Goal: Find specific page/section: Find specific page/section

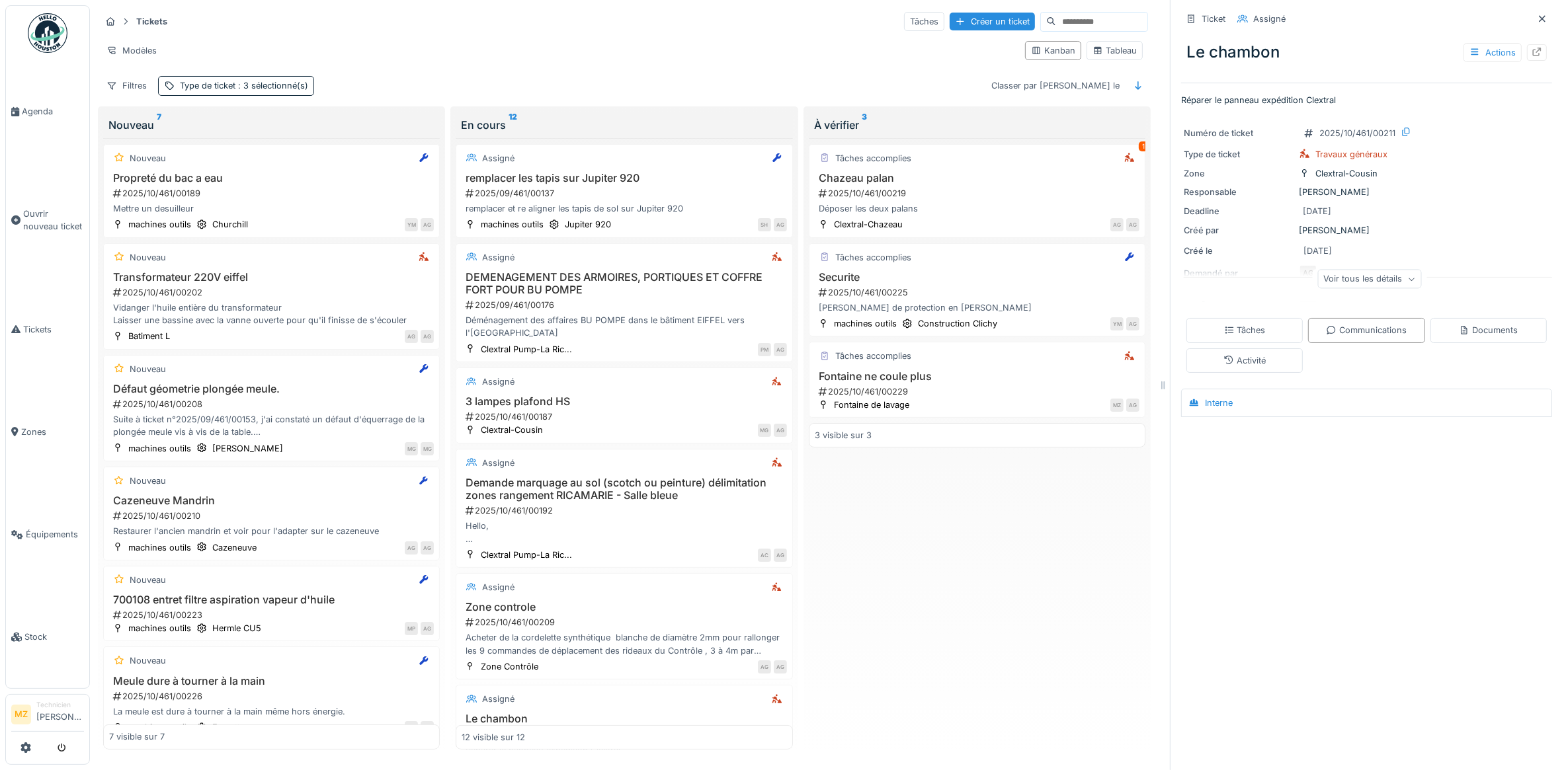
scroll to position [153, 0]
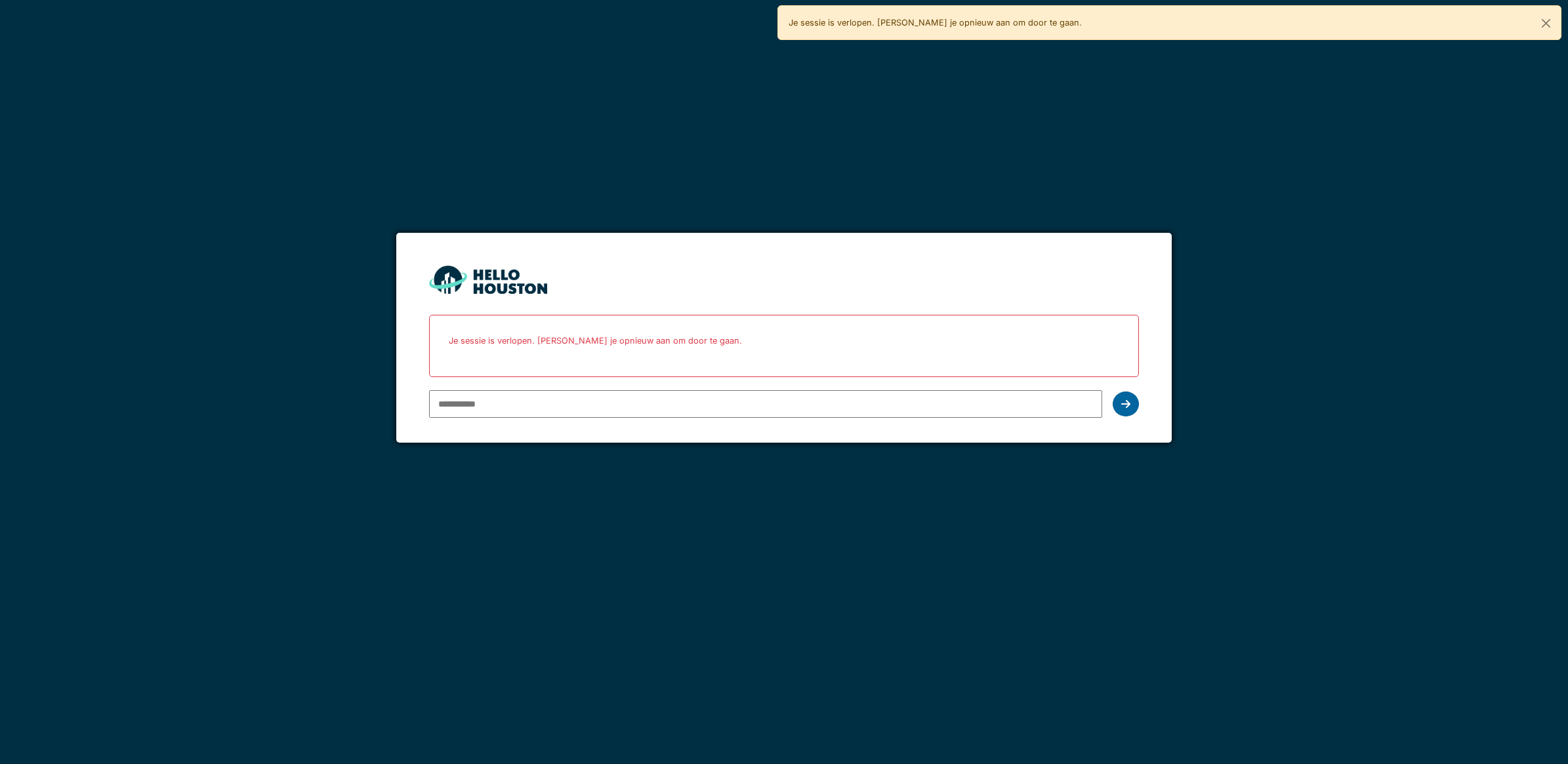
type input "**********"
click at [1115, 412] on div at bounding box center [1126, 404] width 26 height 25
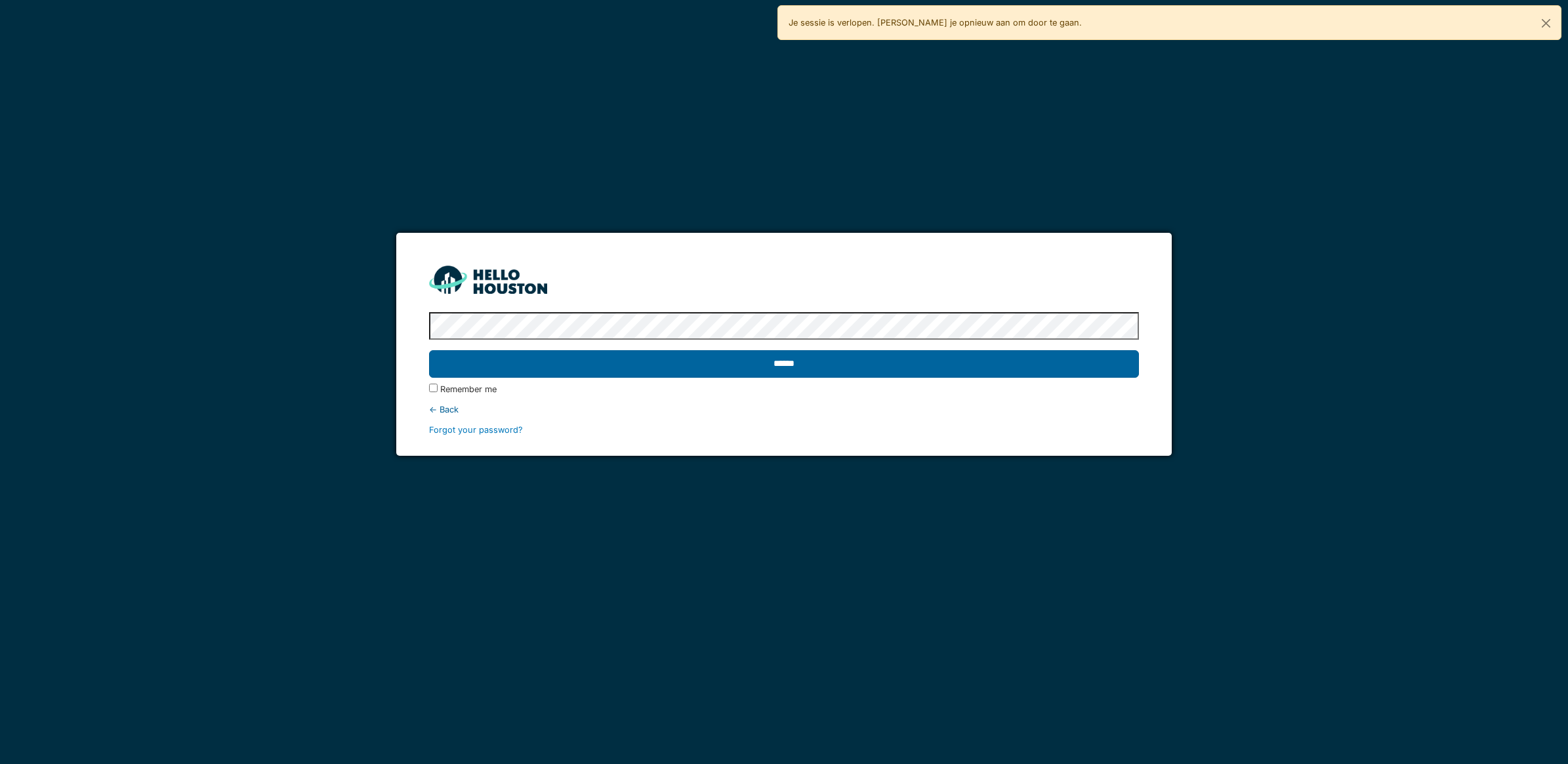
click at [979, 362] on input "******" at bounding box center [784, 364] width 710 height 28
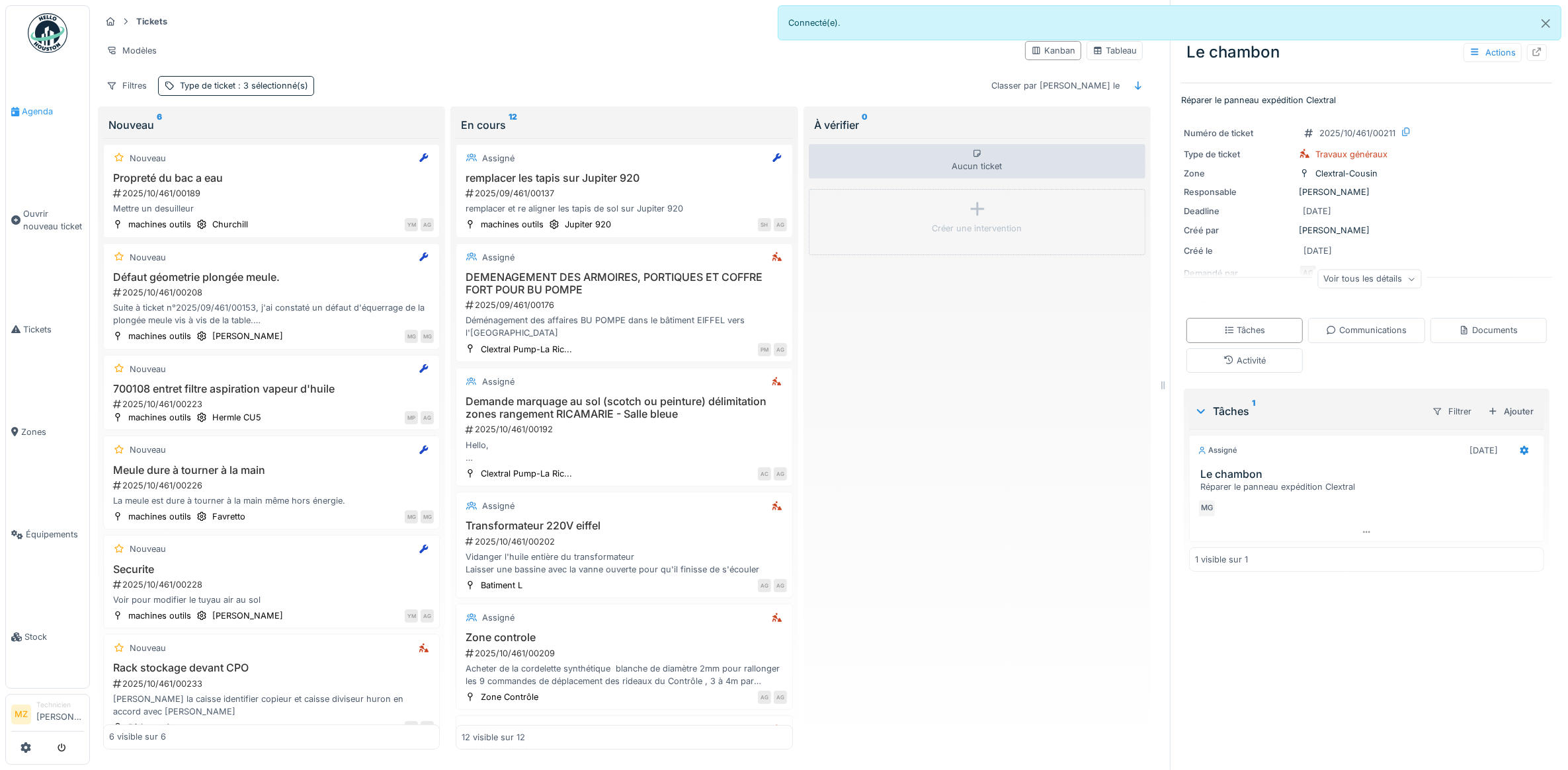
click at [42, 107] on span "Agenda" at bounding box center [53, 111] width 62 height 12
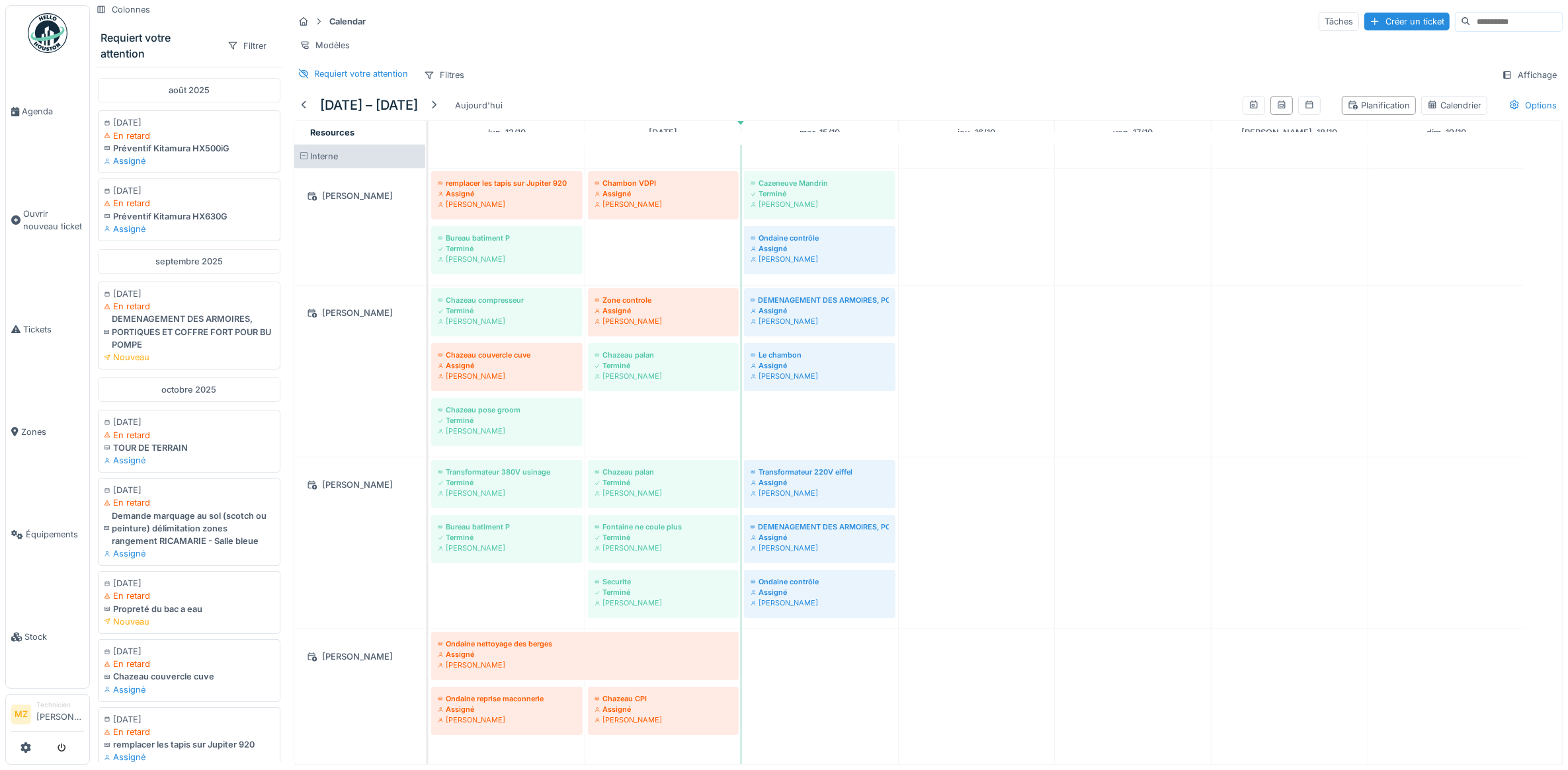
scroll to position [8, 0]
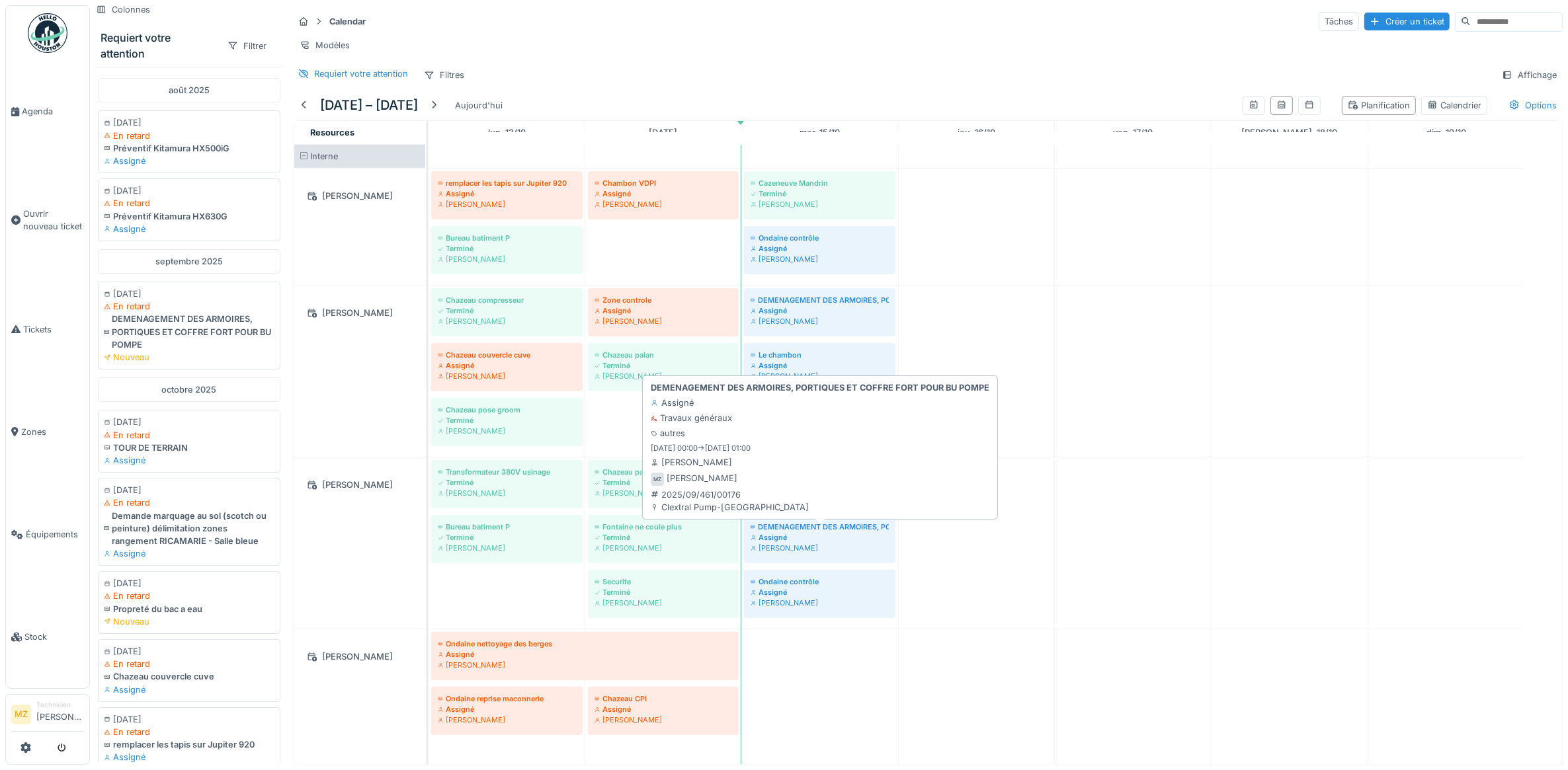
click at [865, 543] on div "Assigné" at bounding box center [819, 538] width 138 height 11
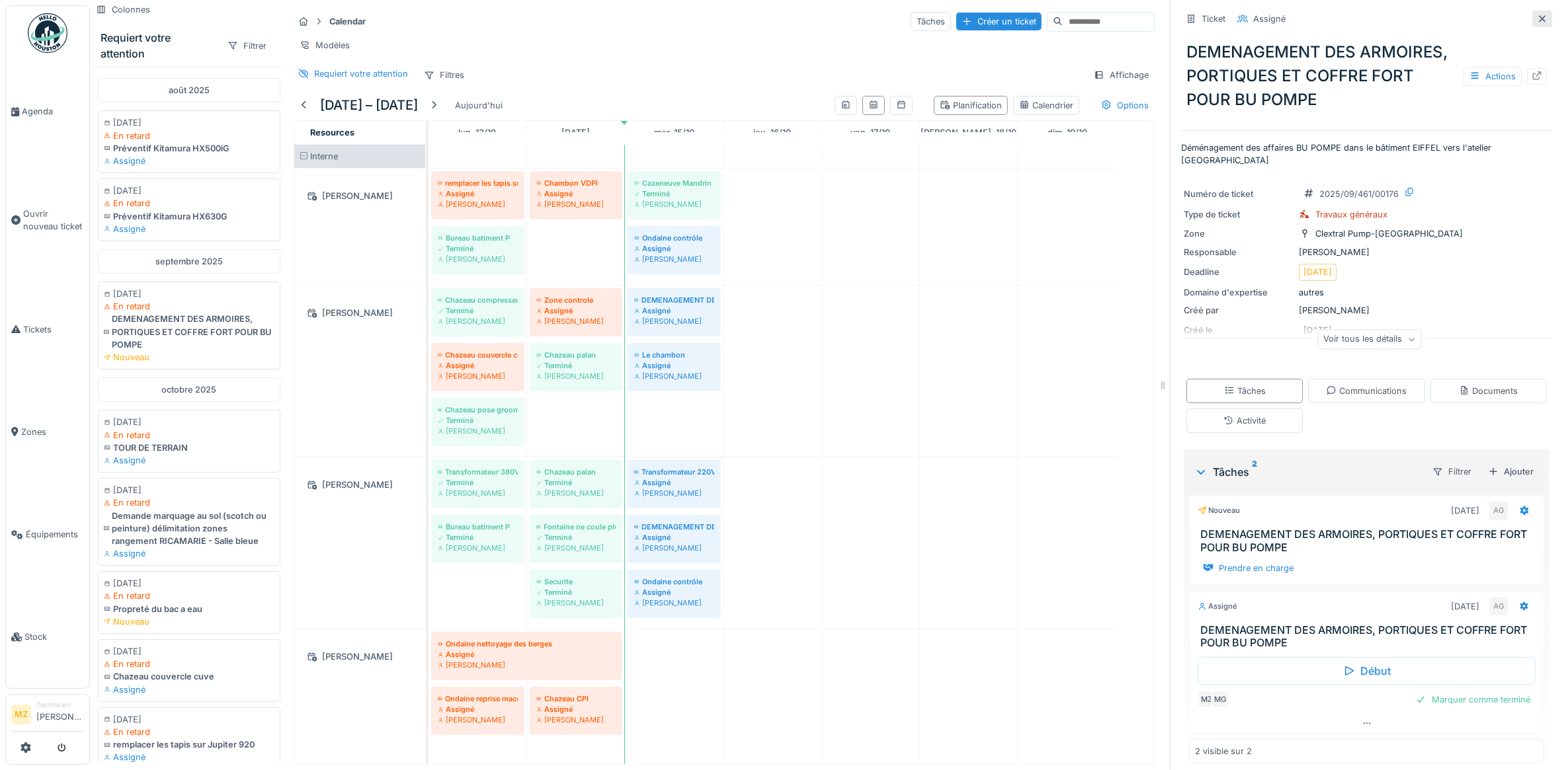
click at [1532, 21] on div at bounding box center [1542, 19] width 20 height 16
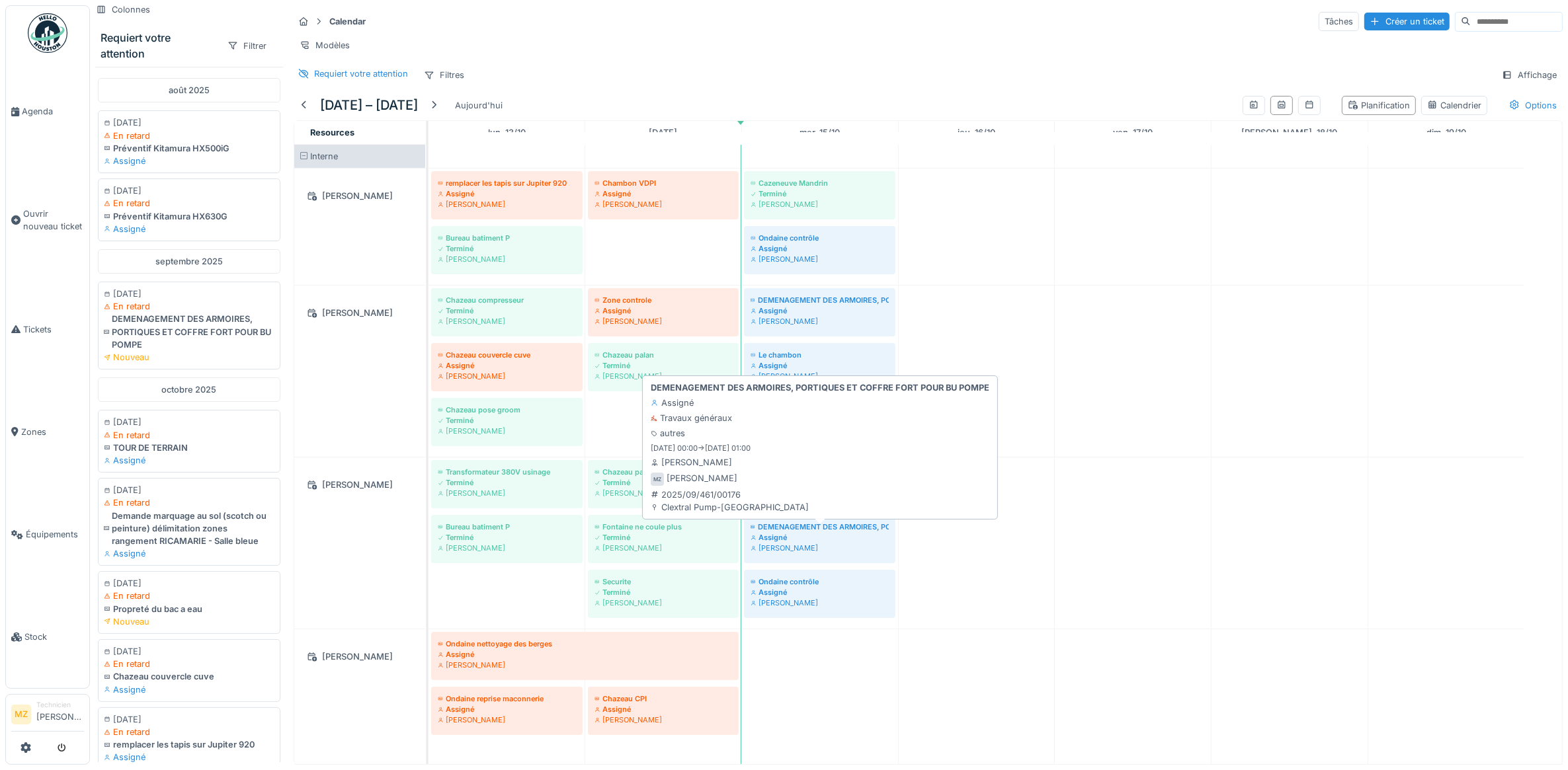
click at [848, 543] on div "Assigné" at bounding box center [819, 538] width 138 height 11
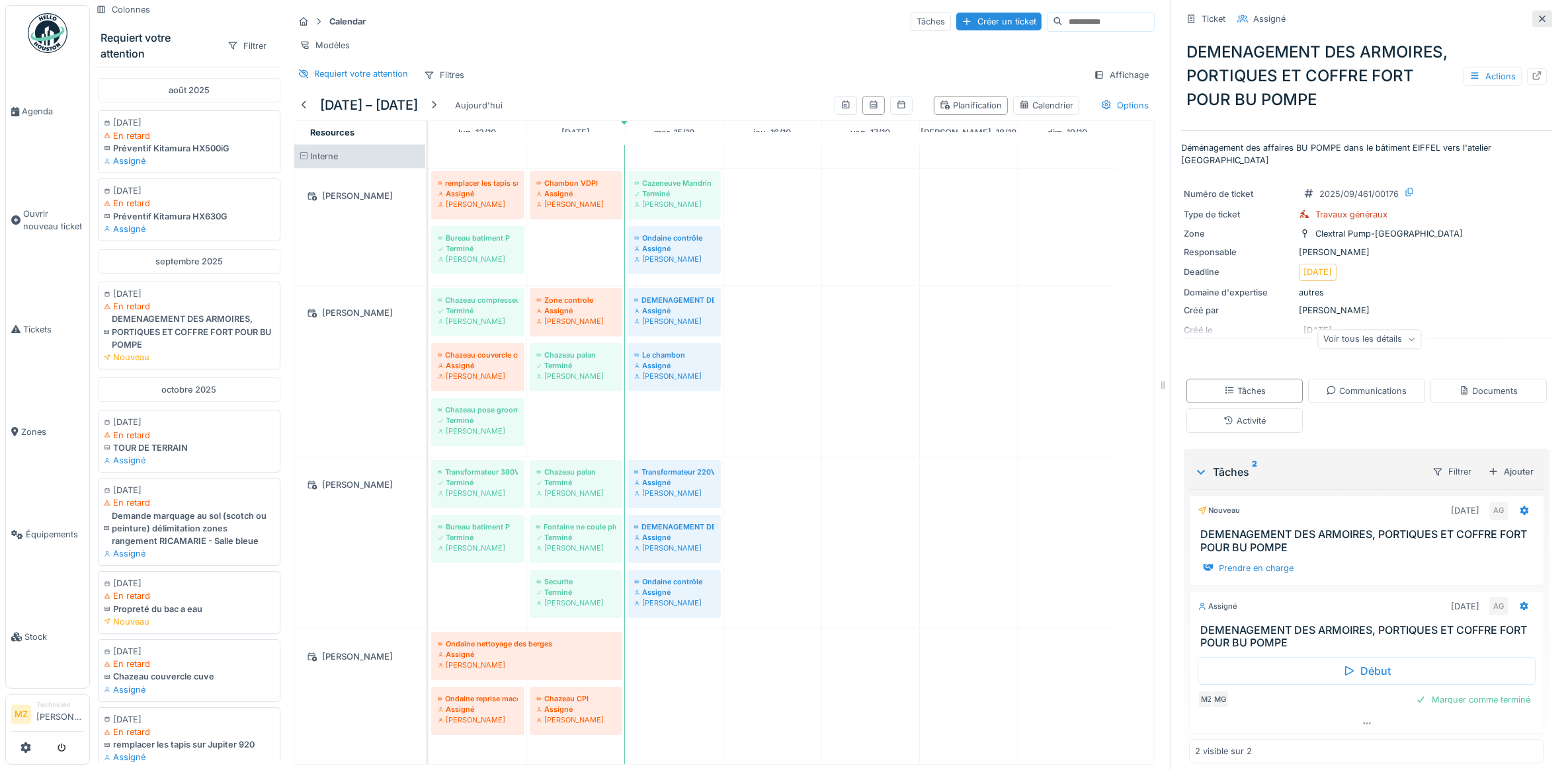
click at [1539, 19] on icon at bounding box center [1542, 19] width 7 height 7
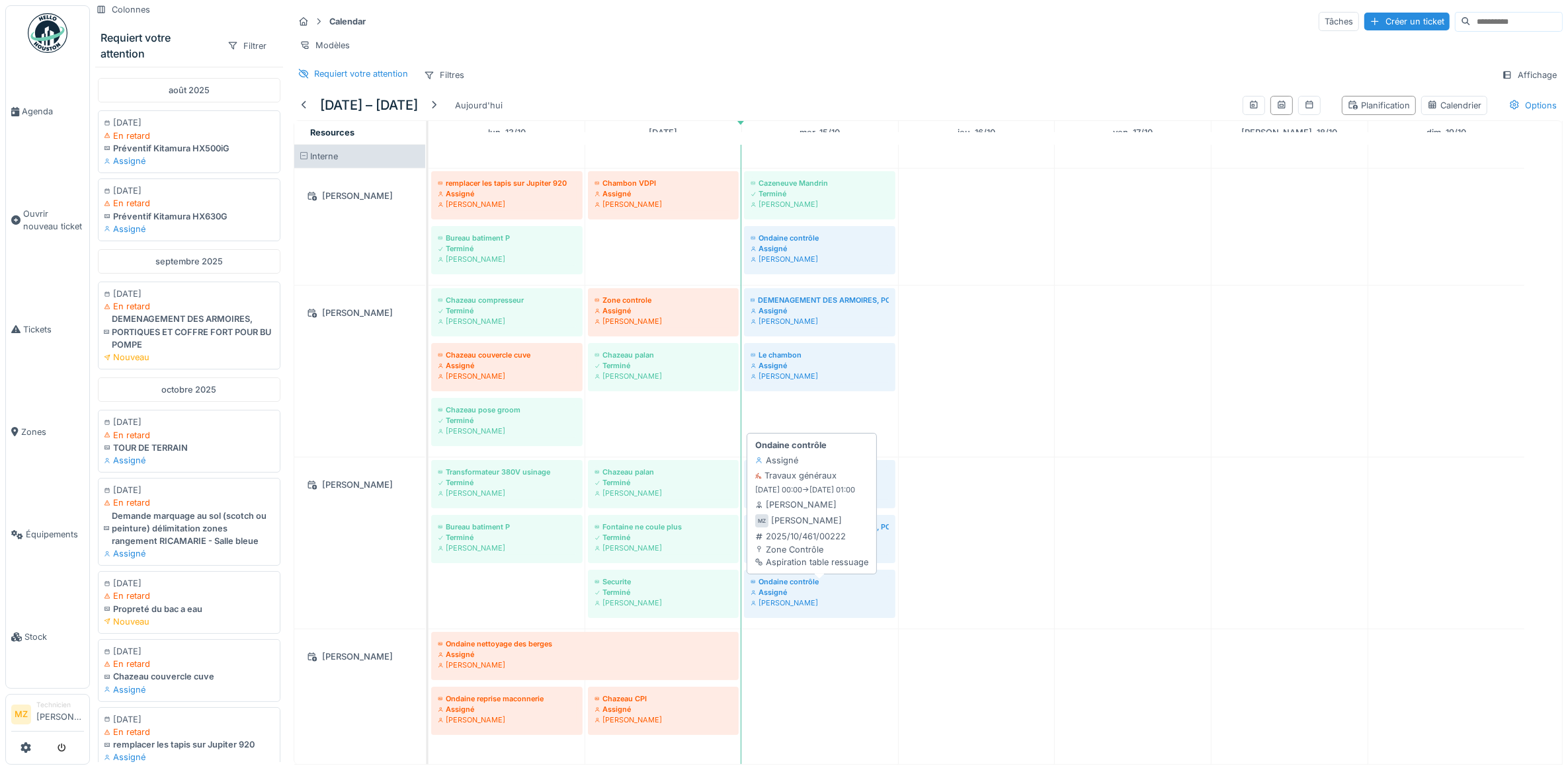
click at [841, 598] on div "Assigné" at bounding box center [819, 592] width 138 height 11
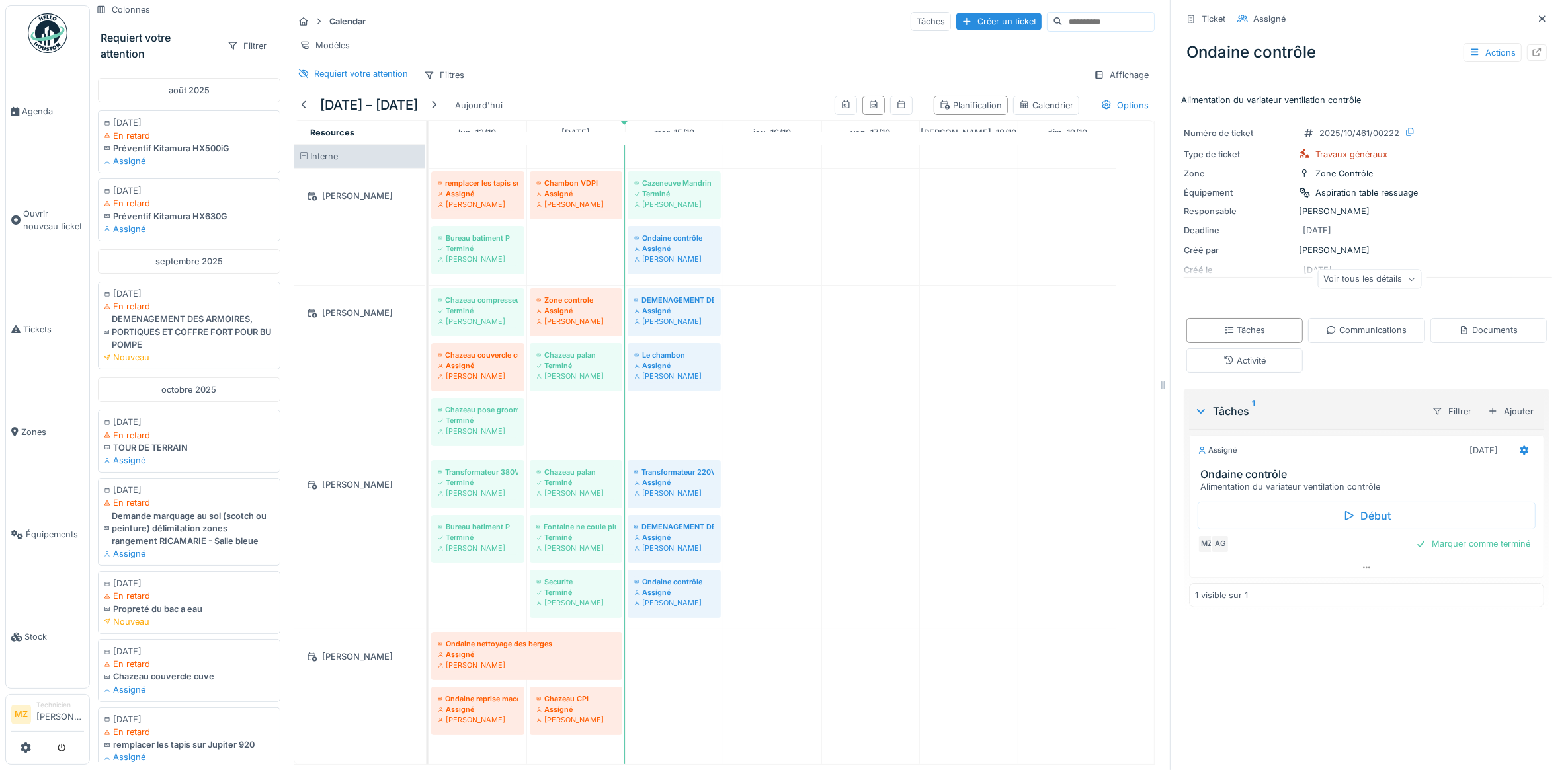
click at [1532, 22] on div at bounding box center [1542, 19] width 20 height 16
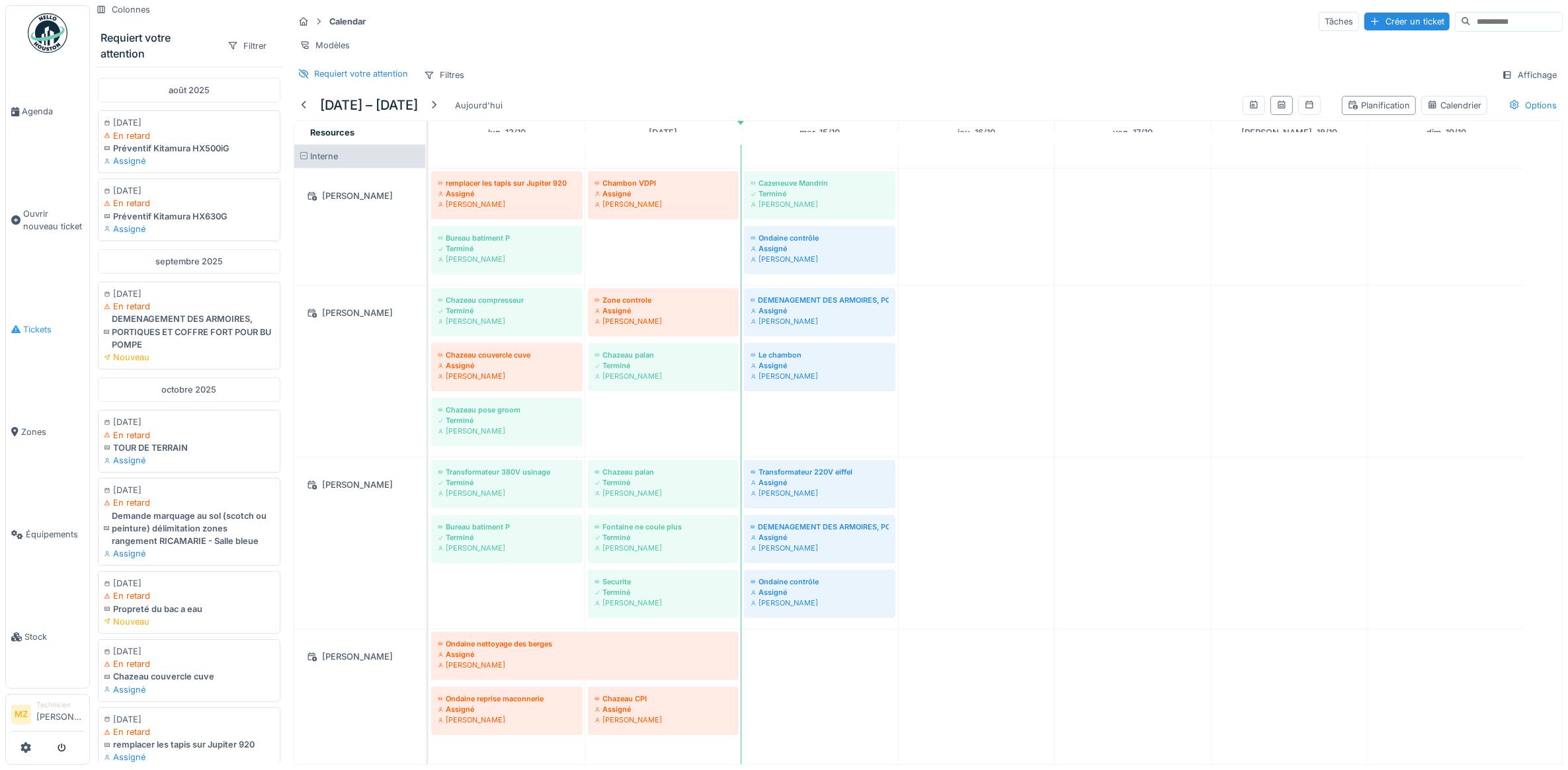
click at [60, 326] on span "Tickets" at bounding box center [53, 330] width 61 height 12
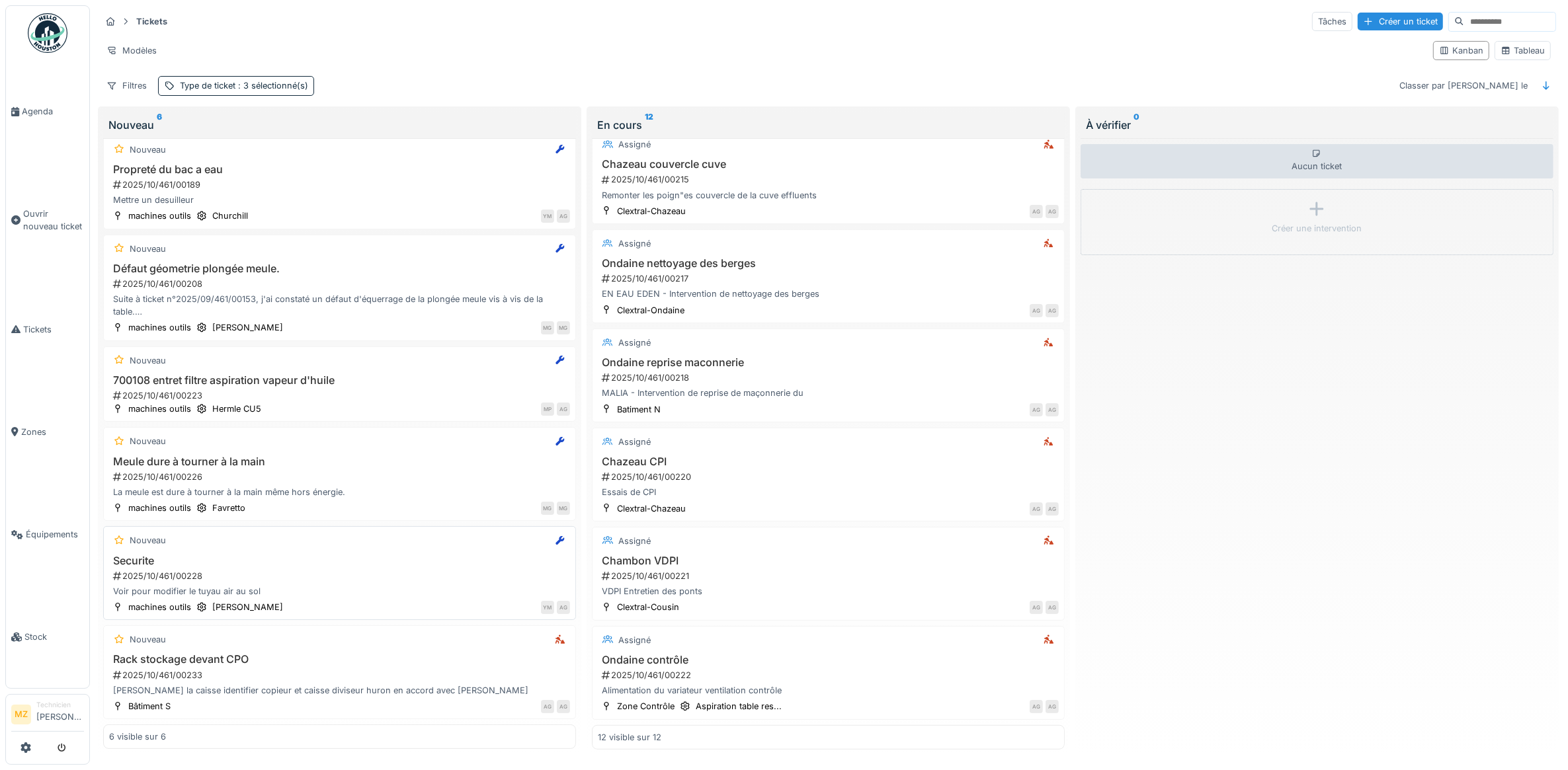
scroll to position [19, 0]
click at [331, 565] on div "Securite 2025/10/461/00228 Voir pour modifier le tuyau air au sol" at bounding box center [339, 576] width 461 height 43
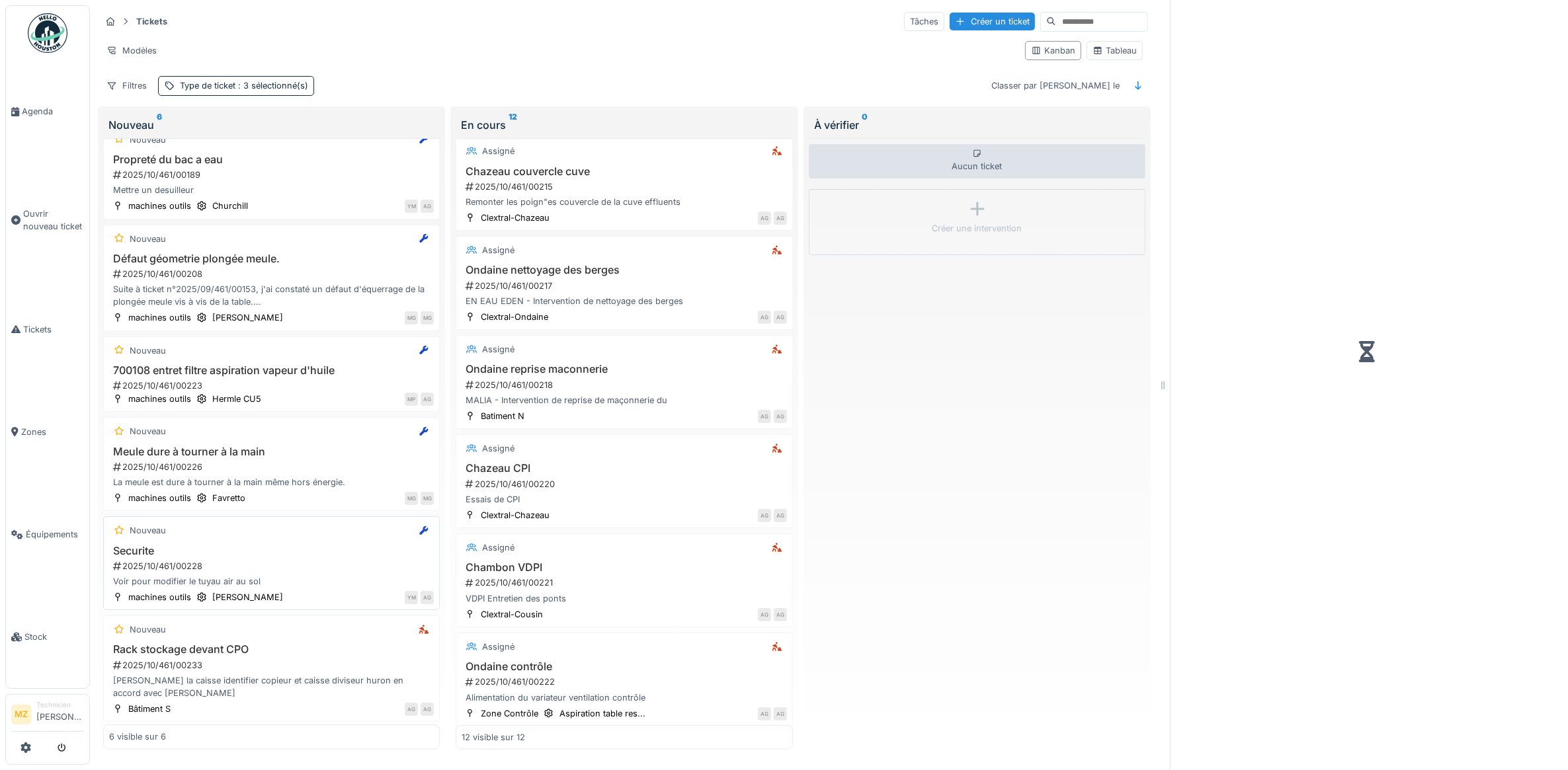
scroll to position [702, 0]
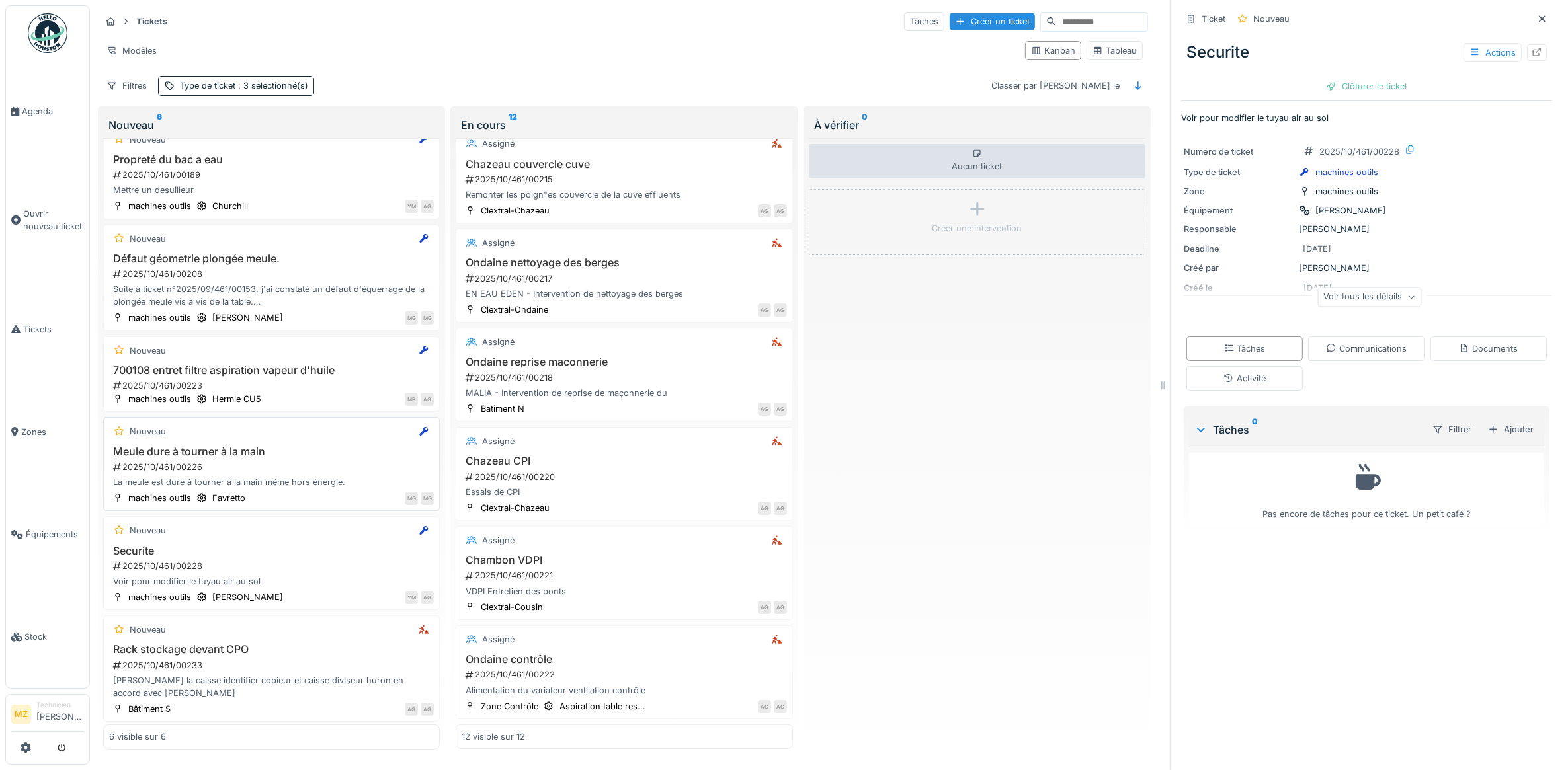
click at [321, 468] on div "2025/10/461/00226" at bounding box center [273, 467] width 322 height 12
click at [1326, 355] on div "Communications" at bounding box center [1366, 348] width 80 height 12
